Goal: Task Accomplishment & Management: Use online tool/utility

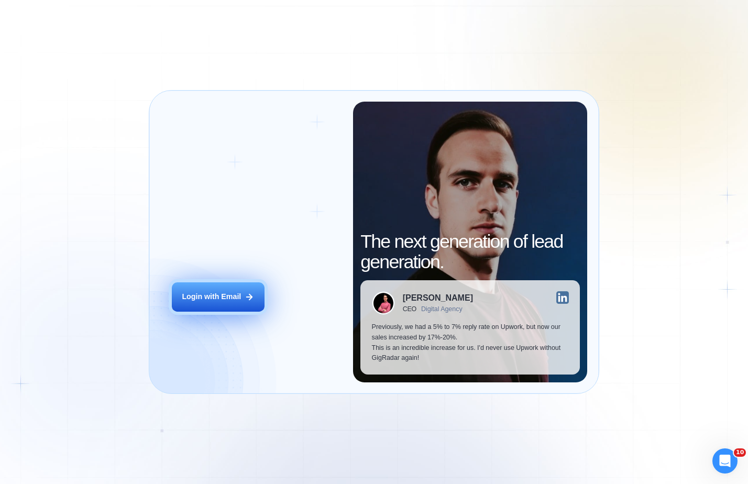
click at [224, 293] on div "Login with Email" at bounding box center [211, 297] width 59 height 10
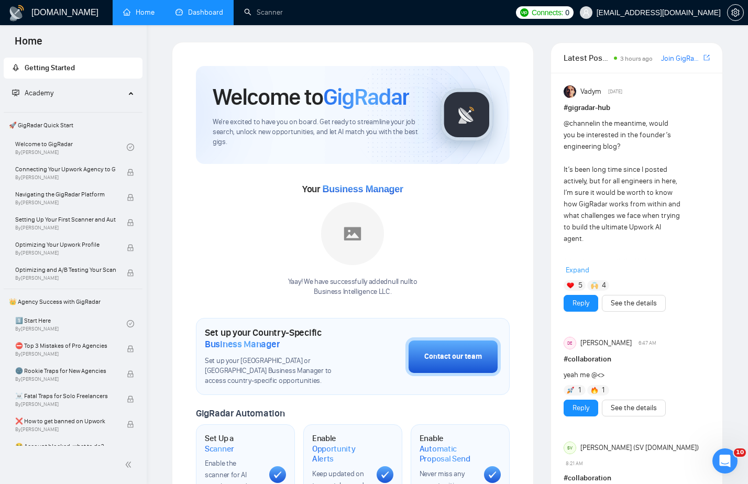
click at [219, 10] on link "Dashboard" at bounding box center [199, 12] width 48 height 9
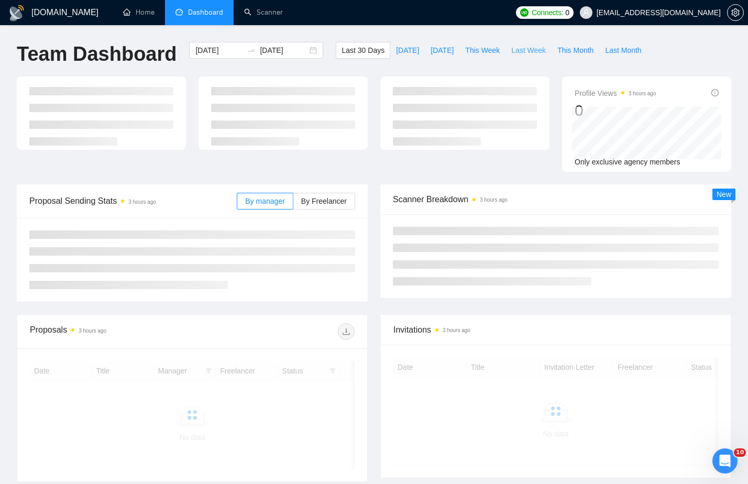
click at [535, 55] on span "Last Week" at bounding box center [528, 51] width 35 height 12
type input "[DATE]"
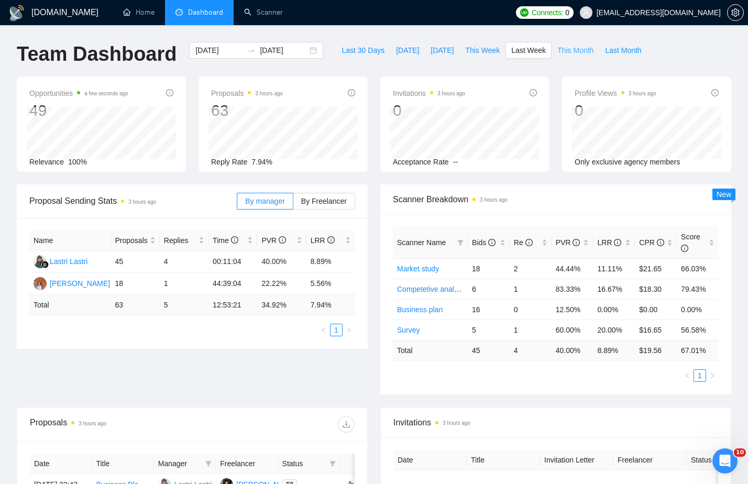
click at [583, 53] on span "This Month" at bounding box center [575, 51] width 36 height 12
type input "[DATE]"
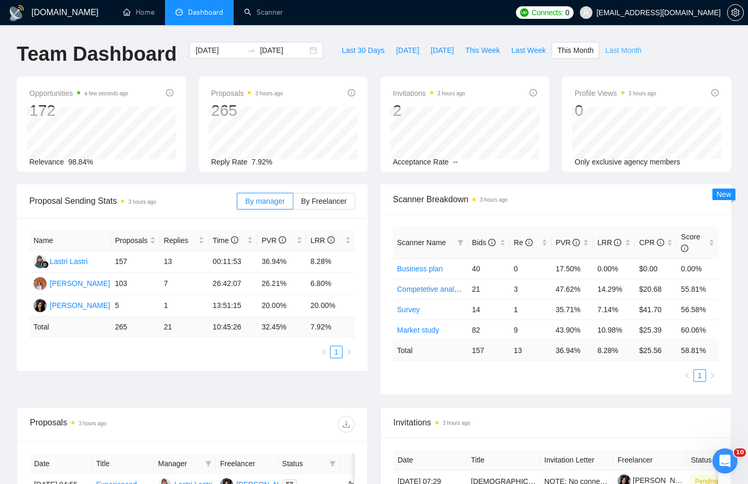
click at [639, 49] on span "Last Month" at bounding box center [623, 51] width 36 height 12
type input "[DATE]"
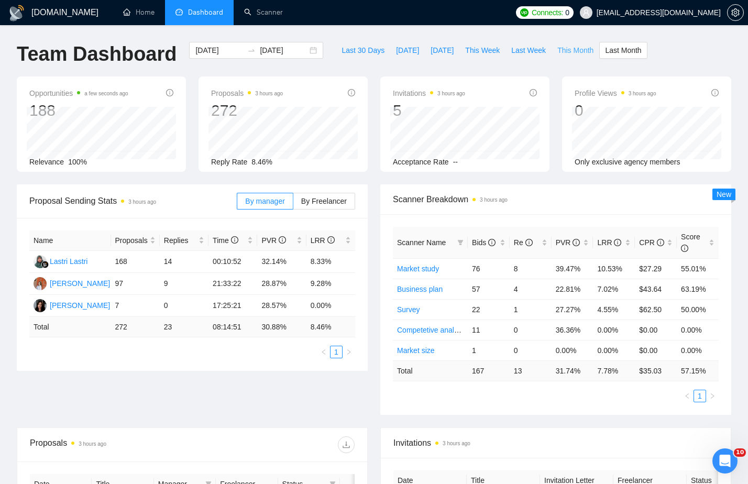
click at [581, 50] on span "This Month" at bounding box center [575, 51] width 36 height 12
type input "[DATE]"
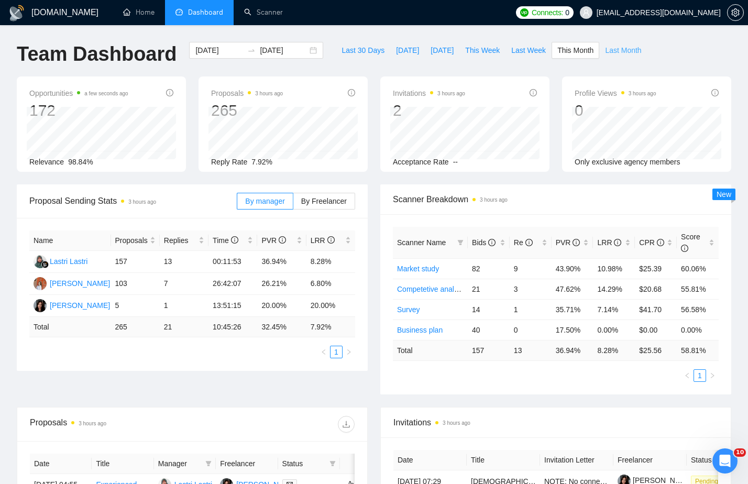
click at [635, 51] on span "Last Month" at bounding box center [623, 51] width 36 height 12
type input "[DATE]"
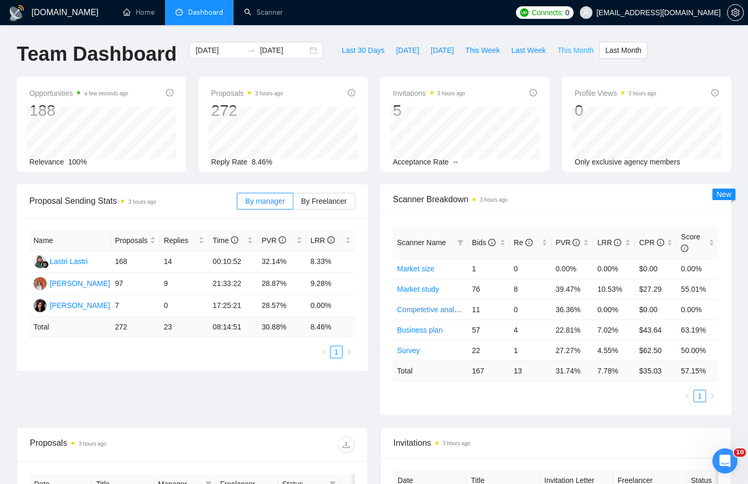
click at [569, 49] on span "This Month" at bounding box center [575, 51] width 36 height 12
type input "[DATE]"
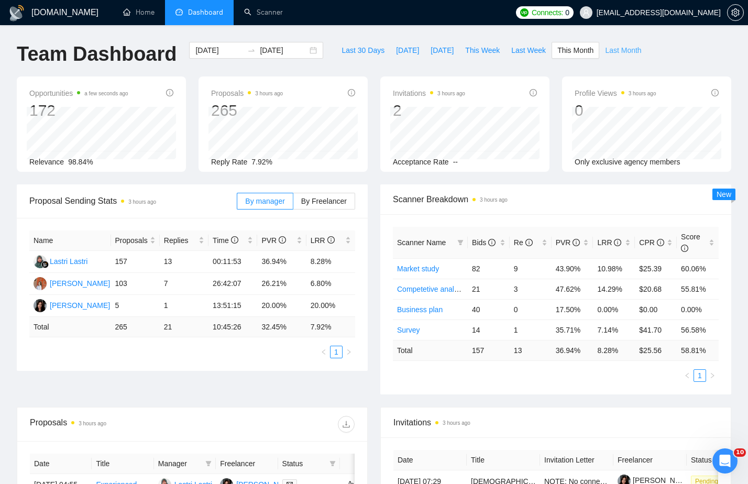
click at [628, 51] on span "Last Month" at bounding box center [623, 51] width 36 height 12
type input "[DATE]"
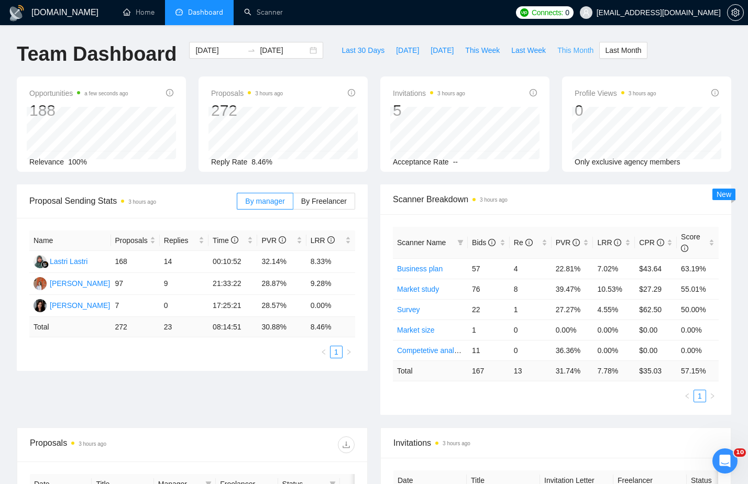
click at [580, 51] on span "This Month" at bounding box center [575, 51] width 36 height 12
type input "[DATE]"
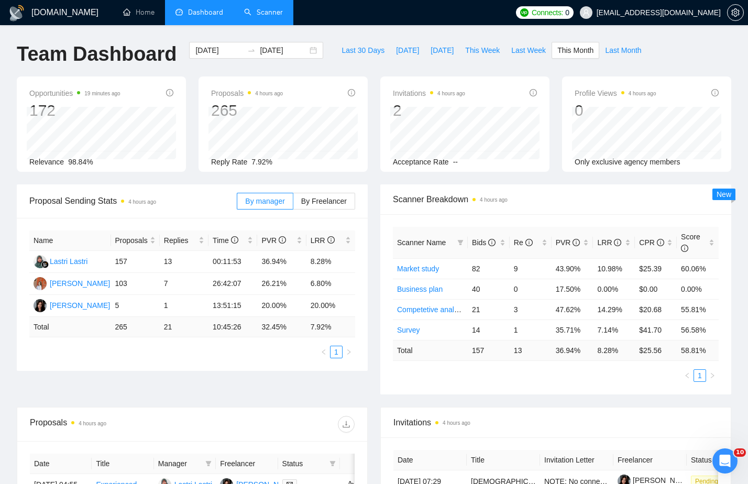
click at [260, 17] on link "Scanner" at bounding box center [263, 12] width 39 height 9
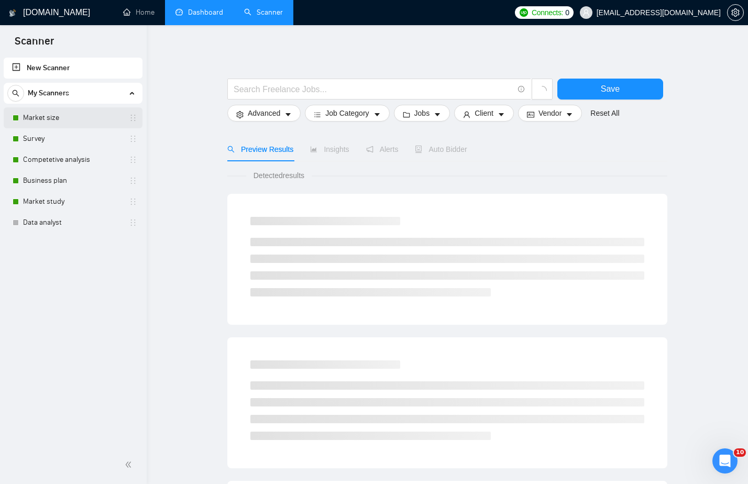
click at [65, 120] on link "Market size" at bounding box center [72, 117] width 99 height 21
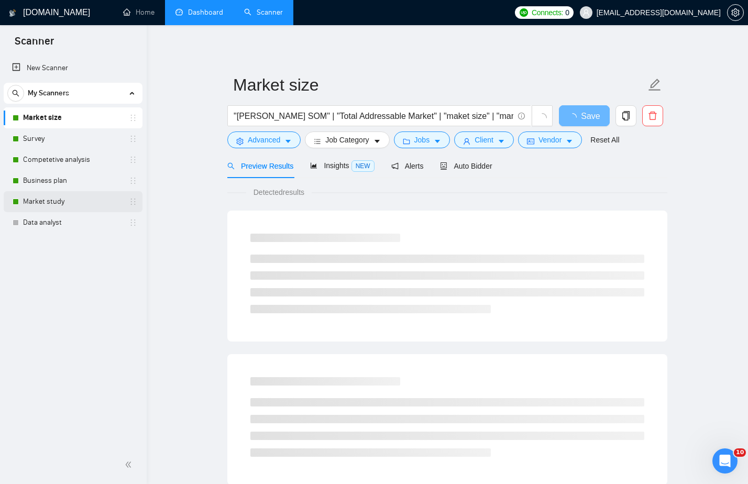
click at [57, 195] on link "Market study" at bounding box center [72, 201] width 99 height 21
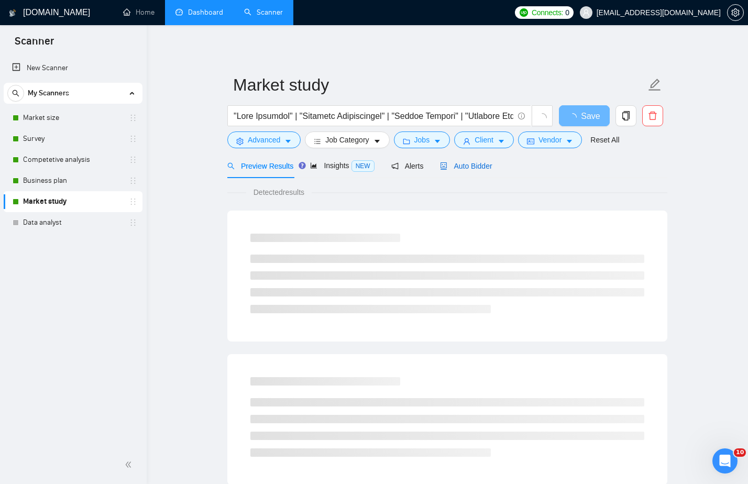
click at [480, 168] on span "Auto Bidder" at bounding box center [466, 166] width 52 height 8
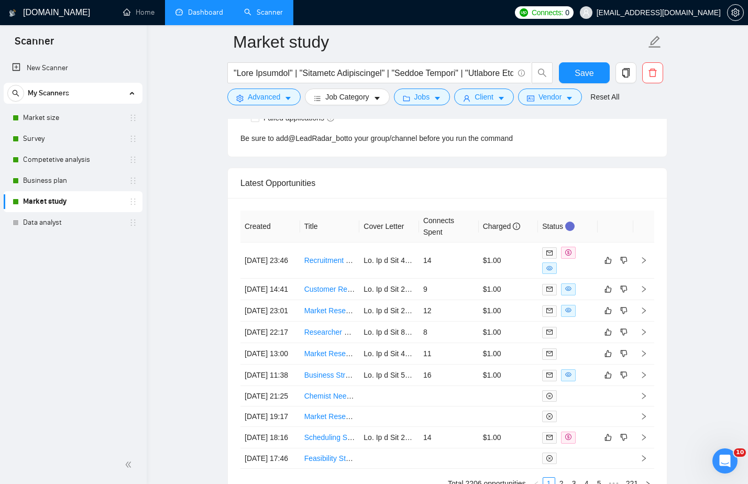
scroll to position [2793, 0]
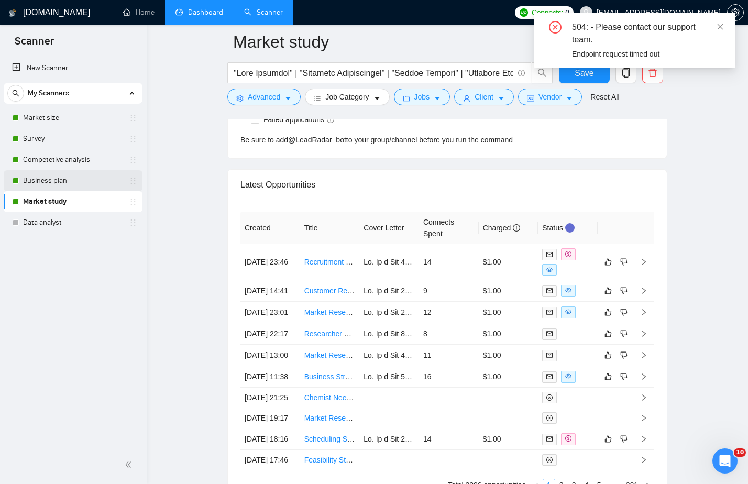
click at [73, 182] on link "Business plan" at bounding box center [72, 180] width 99 height 21
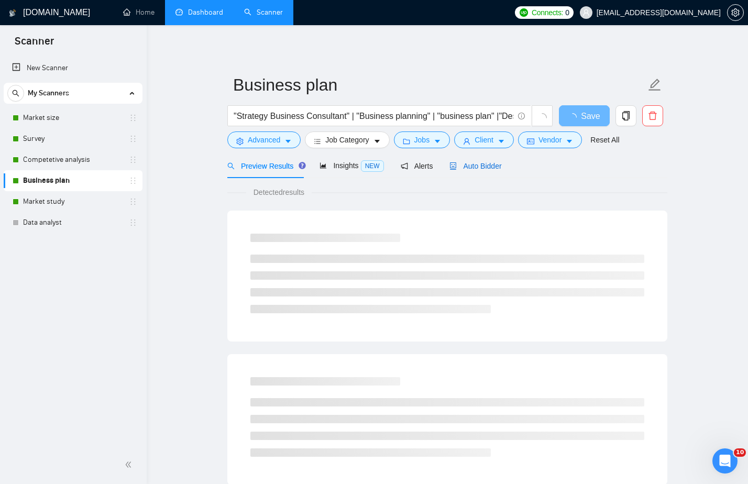
click at [497, 169] on span "Auto Bidder" at bounding box center [475, 166] width 52 height 8
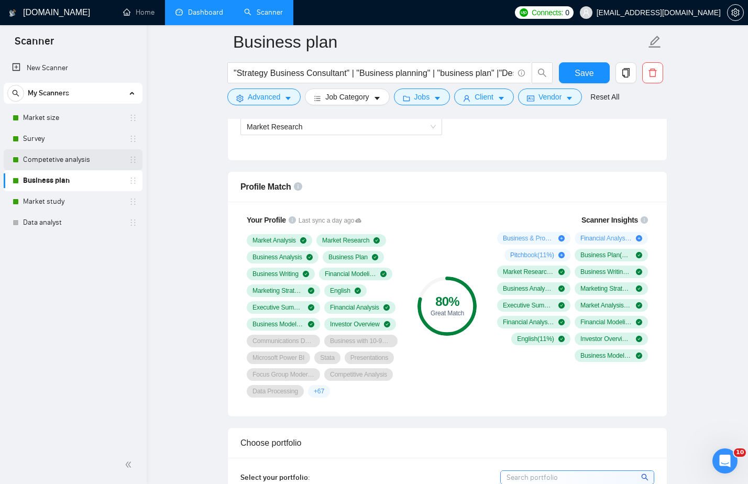
click at [66, 160] on link "Competetive analysis" at bounding box center [72, 159] width 99 height 21
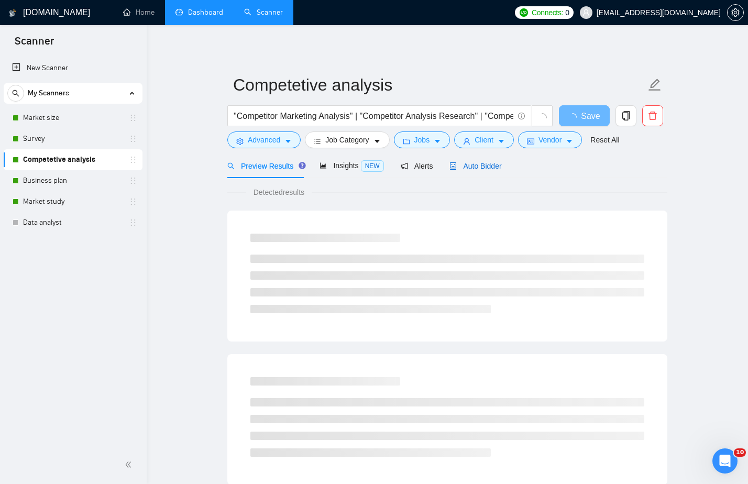
click at [496, 162] on span "Auto Bidder" at bounding box center [475, 166] width 52 height 8
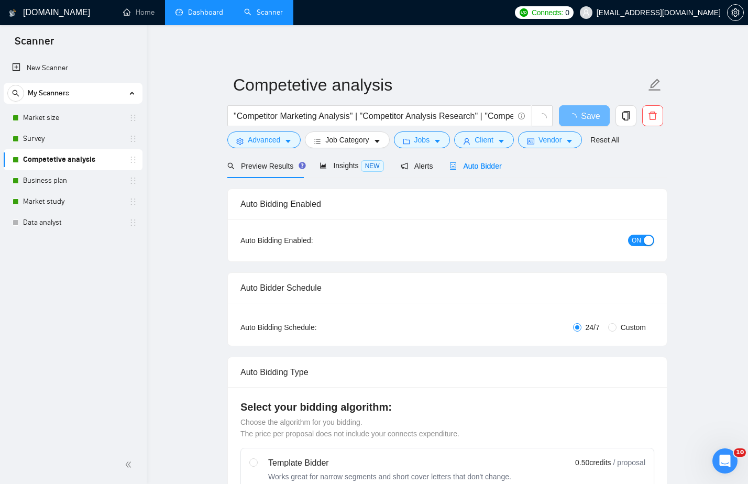
checkbox input "true"
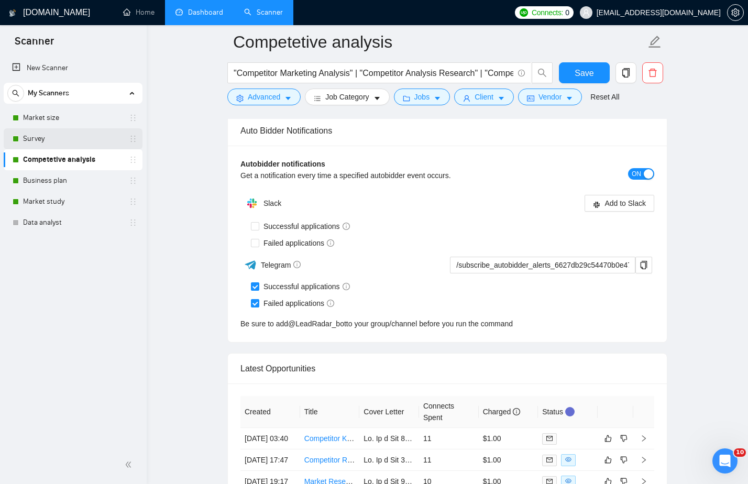
click at [40, 136] on link "Survey" at bounding box center [72, 138] width 99 height 21
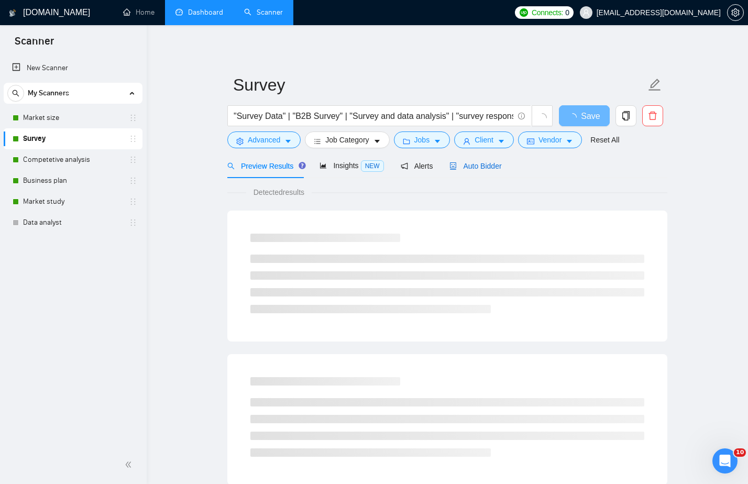
click at [499, 163] on span "Auto Bidder" at bounding box center [475, 166] width 52 height 8
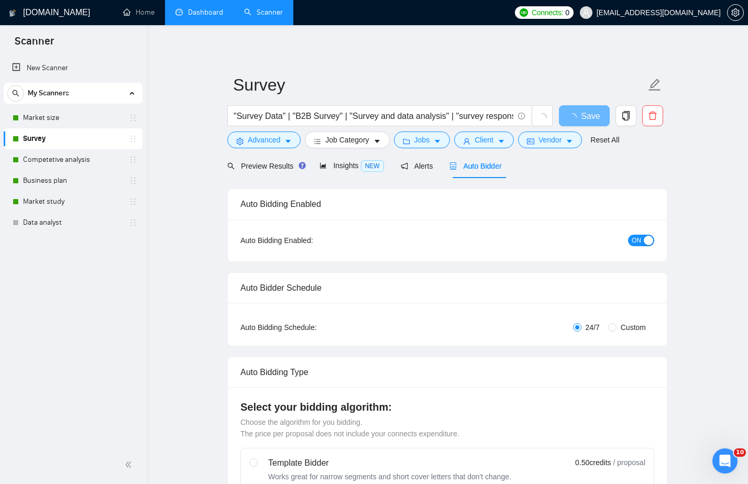
checkbox input "true"
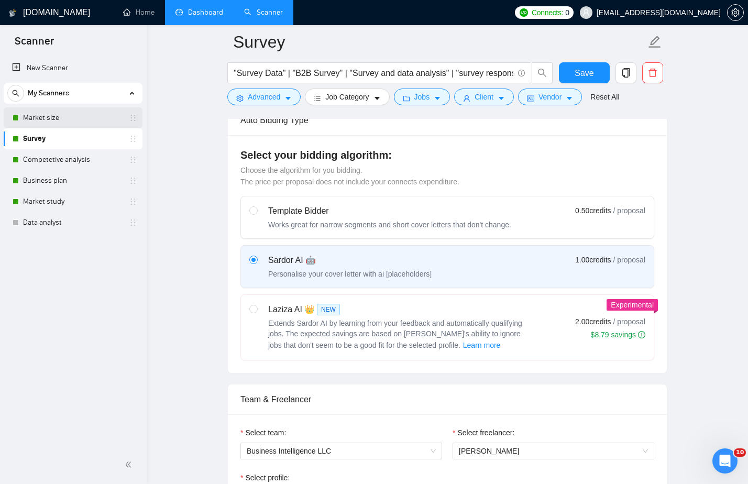
click at [84, 118] on link "Market size" at bounding box center [72, 117] width 99 height 21
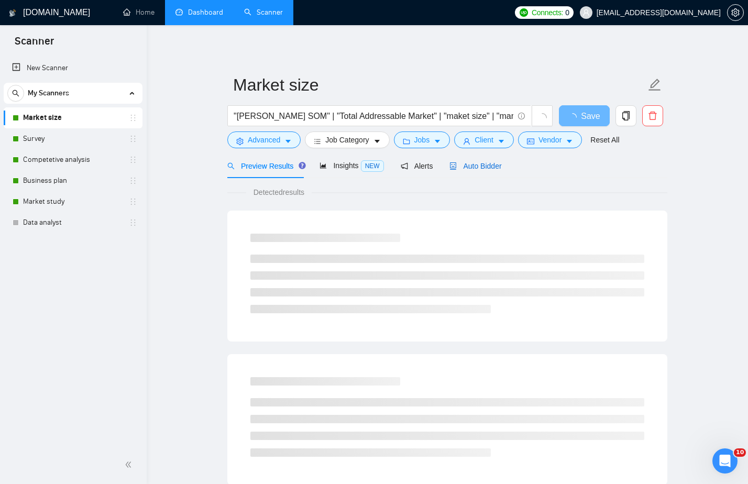
click at [491, 172] on div "Auto Bidder" at bounding box center [475, 166] width 52 height 12
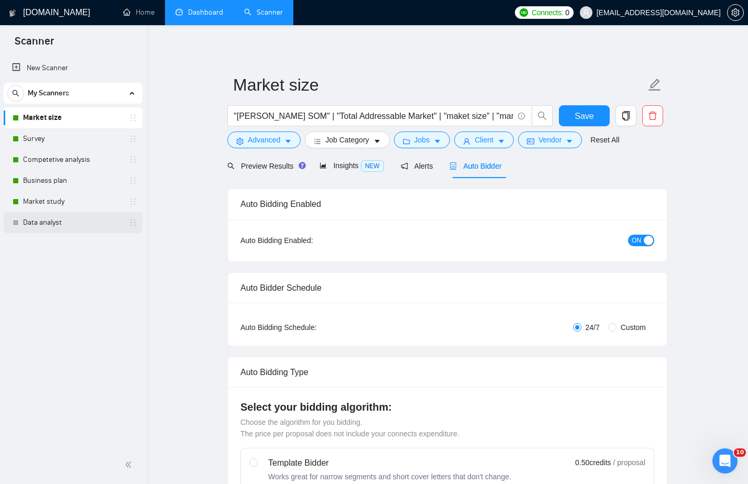
click at [64, 221] on link "Data analyst" at bounding box center [72, 222] width 99 height 21
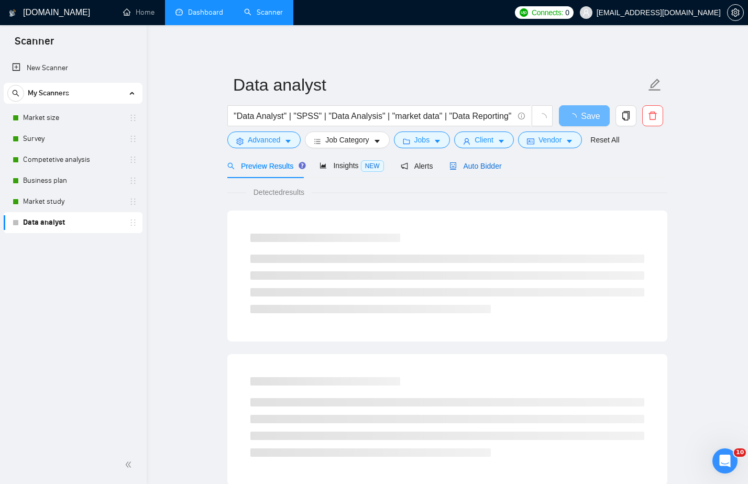
click at [469, 166] on span "Auto Bidder" at bounding box center [475, 166] width 52 height 8
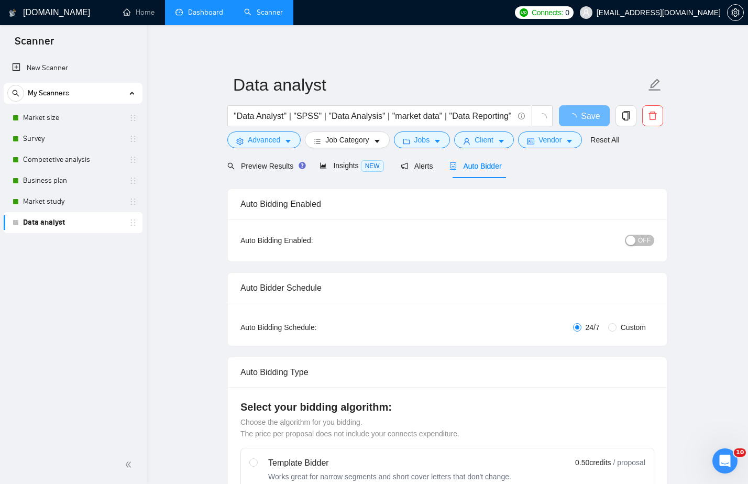
checkbox input "true"
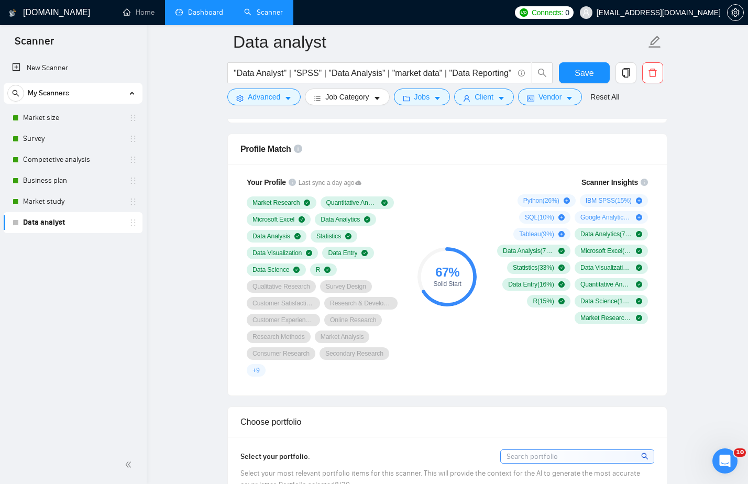
scroll to position [138, 0]
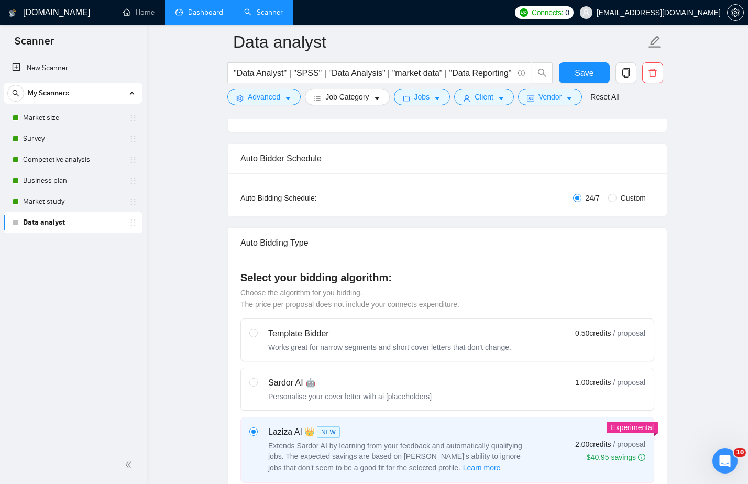
click at [210, 17] on link "Dashboard" at bounding box center [199, 12] width 48 height 9
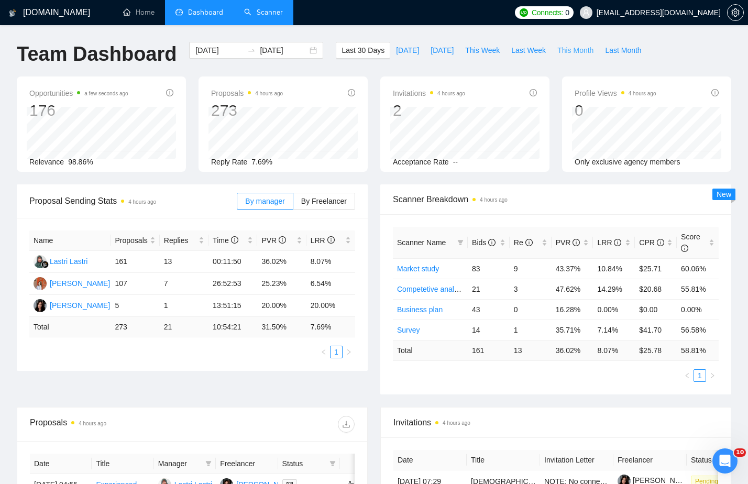
click at [586, 57] on button "This Month" at bounding box center [575, 50] width 48 height 17
type input "[DATE]"
click at [732, 10] on icon "setting" at bounding box center [735, 12] width 8 height 8
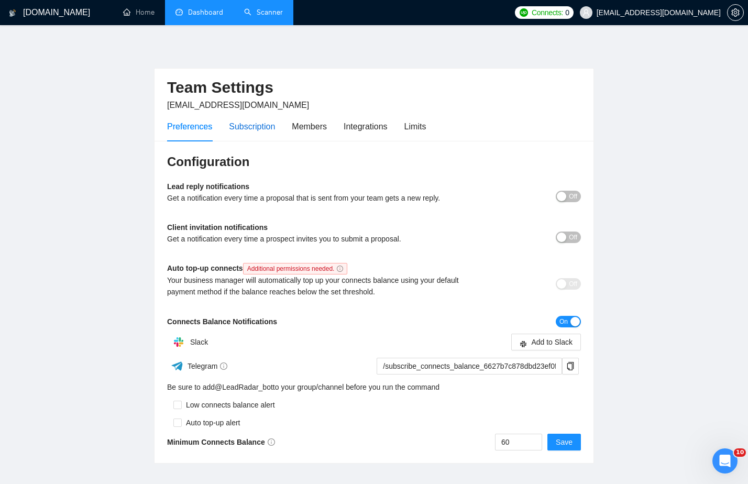
click at [250, 128] on div "Subscription" at bounding box center [252, 126] width 46 height 13
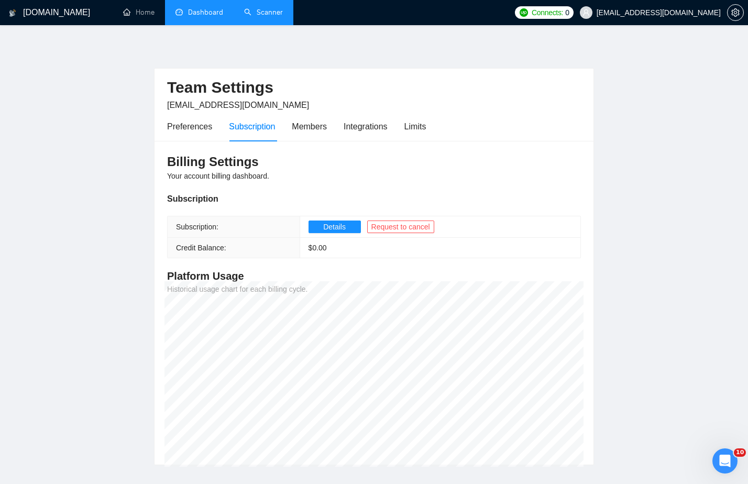
click at [124, 190] on main "Team Settings [EMAIL_ADDRESS][DOMAIN_NAME] Preferences Subscription Members Int…" at bounding box center [374, 253] width 714 height 423
click at [276, 12] on link "Scanner" at bounding box center [263, 12] width 39 height 9
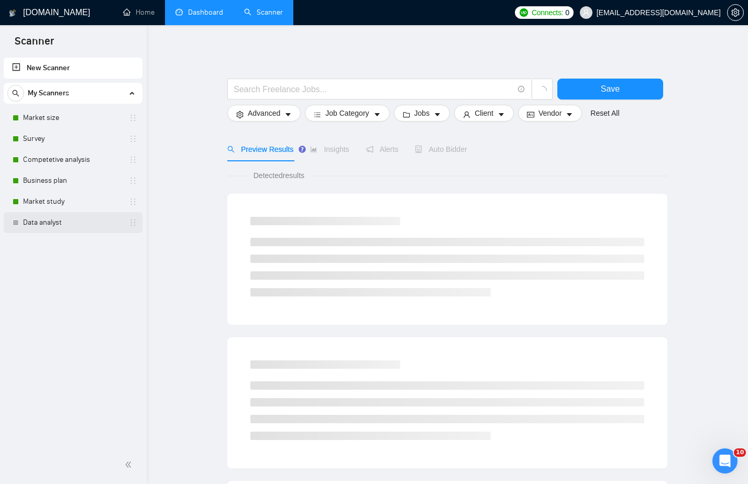
click at [43, 226] on link "Data analyst" at bounding box center [72, 222] width 99 height 21
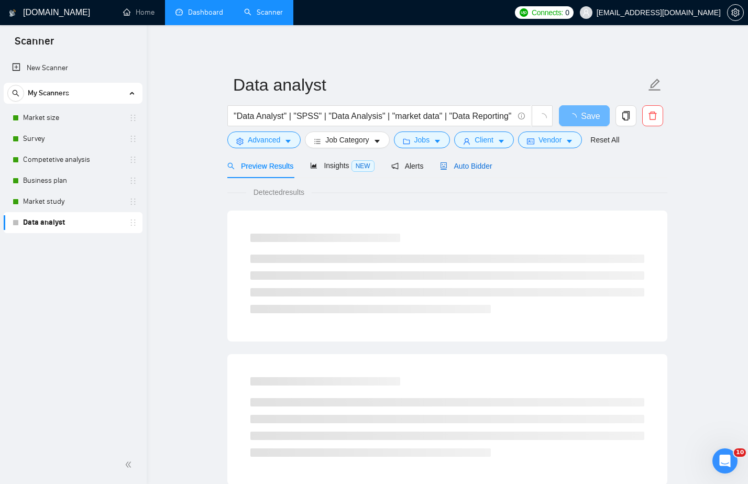
click at [482, 161] on div "Auto Bidder" at bounding box center [466, 166] width 52 height 12
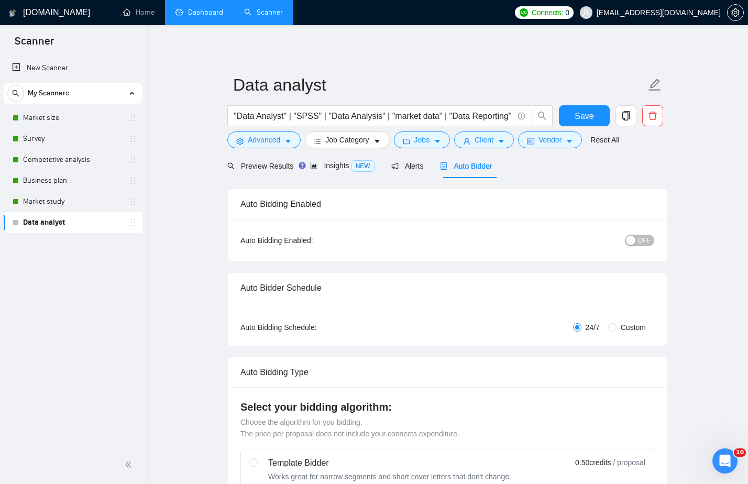
click at [648, 240] on span "OFF" at bounding box center [644, 241] width 13 height 12
click at [593, 116] on span "Save" at bounding box center [583, 115] width 19 height 13
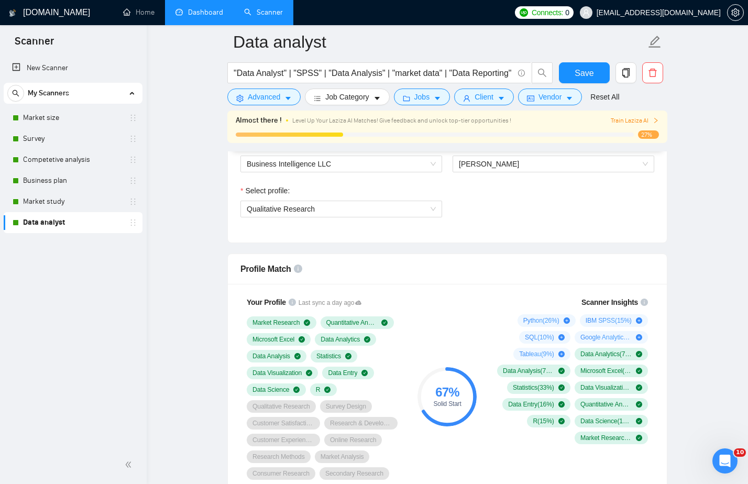
scroll to position [612, 0]
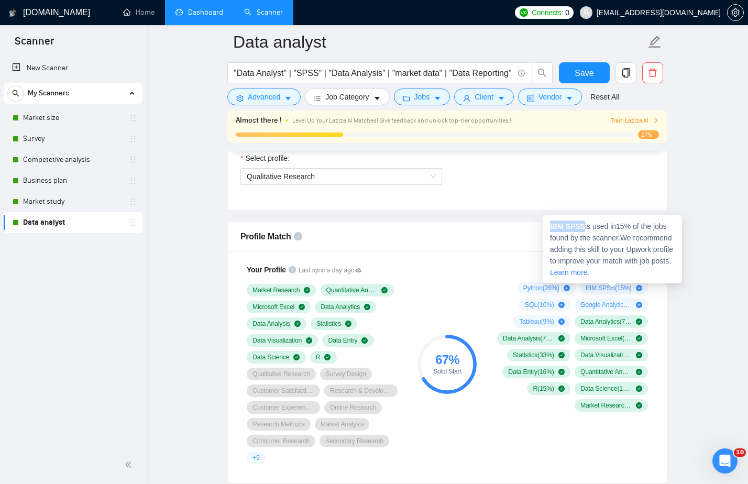
drag, startPoint x: 584, startPoint y: 225, endPoint x: 549, endPoint y: 225, distance: 35.1
click at [549, 225] on div "IBM SPSS is used in 15 % of the jobs found by the scanner. We recommend adding …" at bounding box center [611, 249] width 139 height 68
copy strong "IBM SPSS"
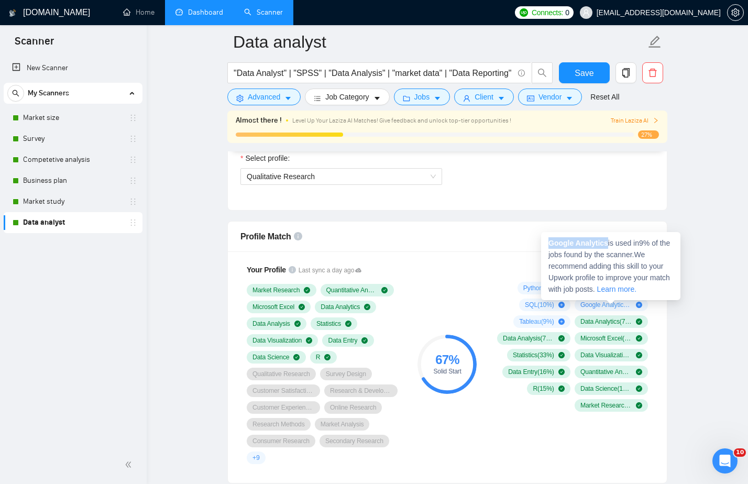
drag, startPoint x: 610, startPoint y: 242, endPoint x: 550, endPoint y: 242, distance: 60.2
click at [550, 242] on span "Google Analytics is used in 9 % of the jobs found by the scanner. We recommend …" at bounding box center [608, 266] width 121 height 54
copy strong "Google Analytics"
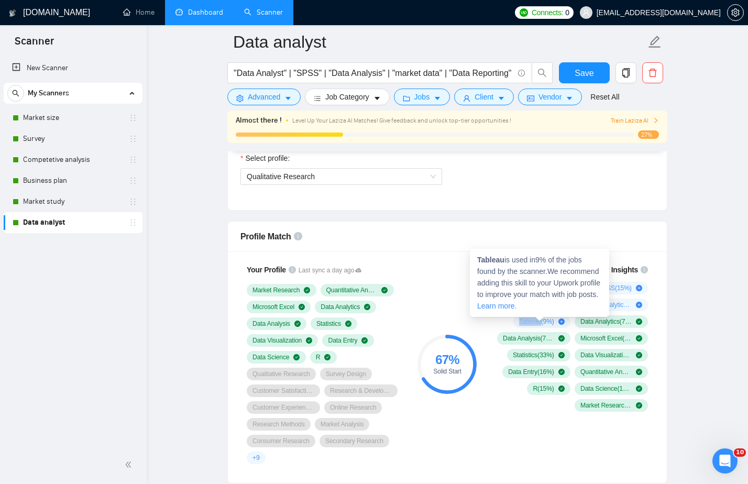
drag, startPoint x: 538, startPoint y: 322, endPoint x: 515, endPoint y: 321, distance: 23.0
click at [519, 321] on span "Tableau ( 9 %)" at bounding box center [536, 321] width 35 height 8
copy span "Tableau"
